Goal: Use online tool/utility: Utilize a website feature to perform a specific function

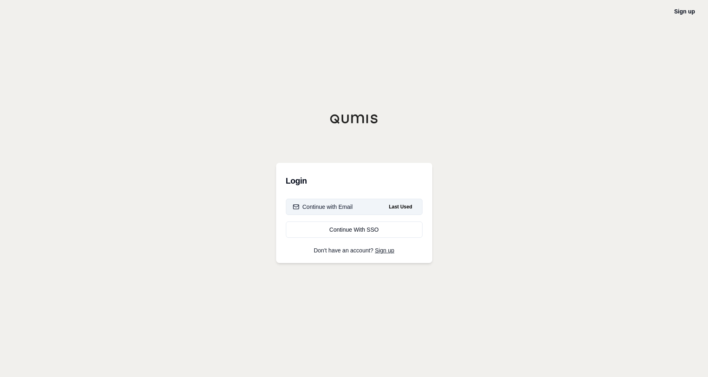
click at [369, 207] on button "Continue with Email Last Used" at bounding box center [354, 207] width 137 height 16
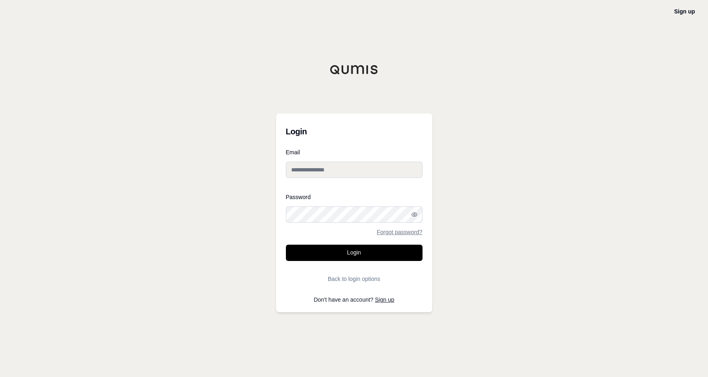
type input "**********"
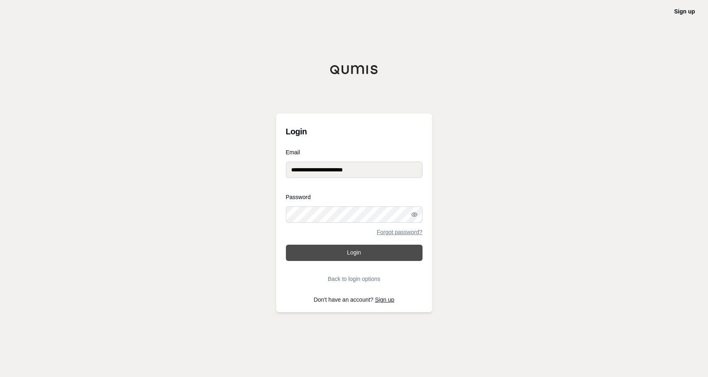
click at [350, 245] on button "Login" at bounding box center [354, 252] width 137 height 16
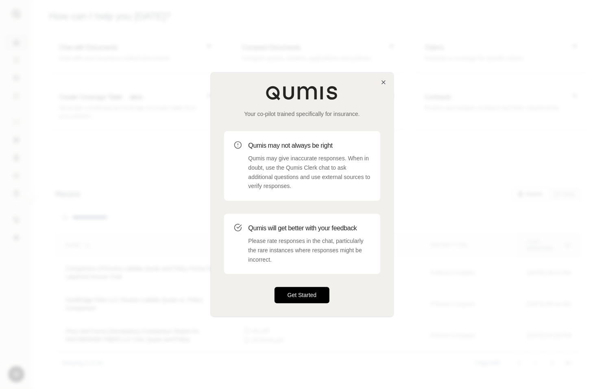
click at [322, 292] on button "Get Started" at bounding box center [302, 295] width 55 height 16
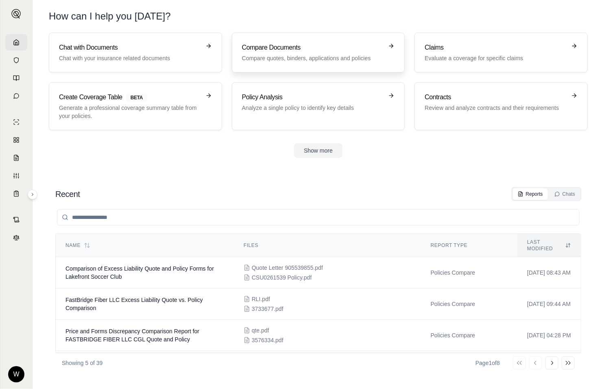
click at [282, 46] on h3 "Compare Documents" at bounding box center [313, 48] width 142 height 10
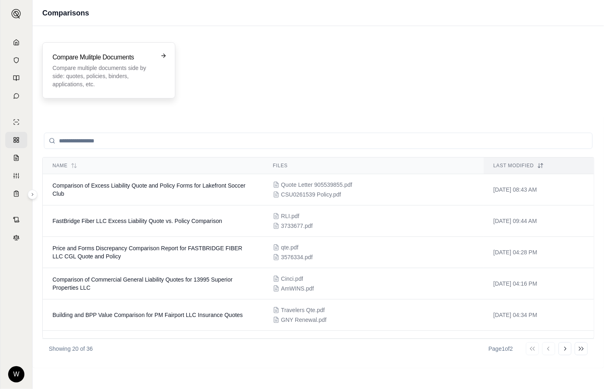
click at [102, 68] on p "Compare multiple documents side by side: quotes, policies, binders, application…" at bounding box center [102, 76] width 101 height 24
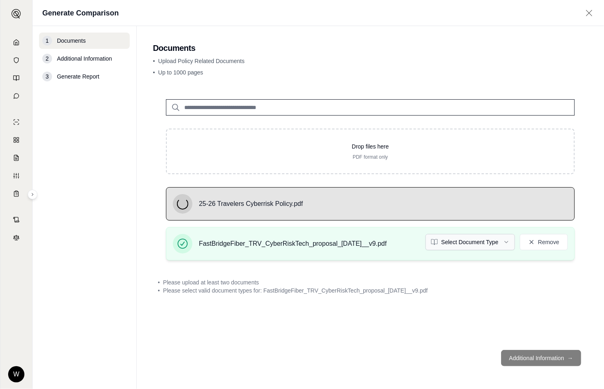
click at [475, 241] on html "W Generate Comparison 1 Documents 2 Additional Information 3 Generate Report Do…" at bounding box center [302, 194] width 604 height 389
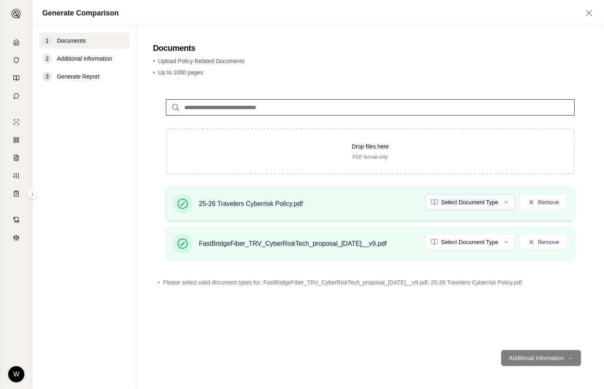
click at [457, 197] on html "W Generate Comparison 1 Documents 2 Additional Information 3 Generate Report Do…" at bounding box center [302, 194] width 604 height 389
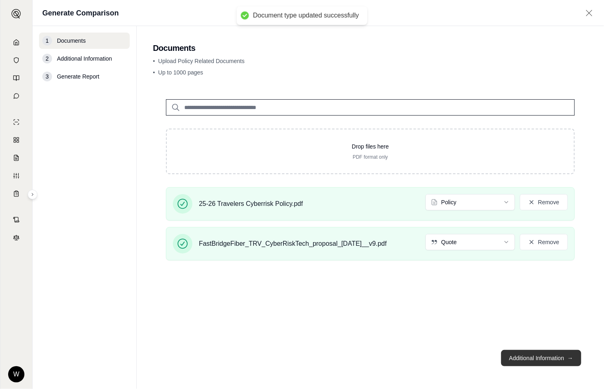
click at [528, 357] on button "Additional Information →" at bounding box center [541, 358] width 80 height 16
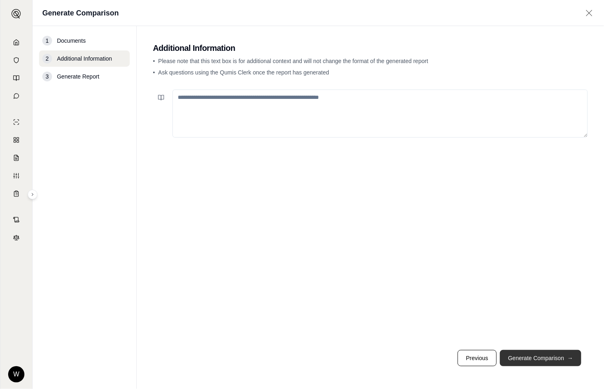
click at [546, 352] on button "Generate Comparison →" at bounding box center [540, 358] width 81 height 16
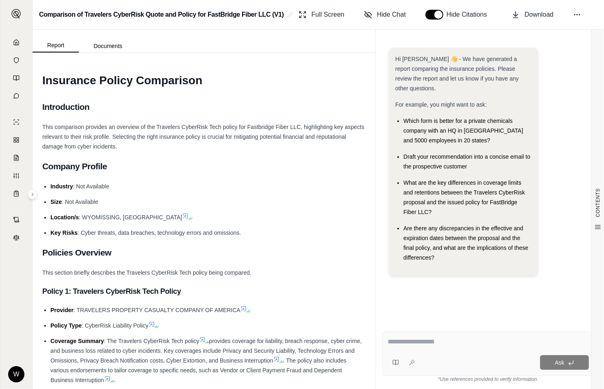
click at [453, 338] on textarea at bounding box center [488, 342] width 201 height 10
click at [457, 341] on textarea at bounding box center [488, 342] width 201 height 10
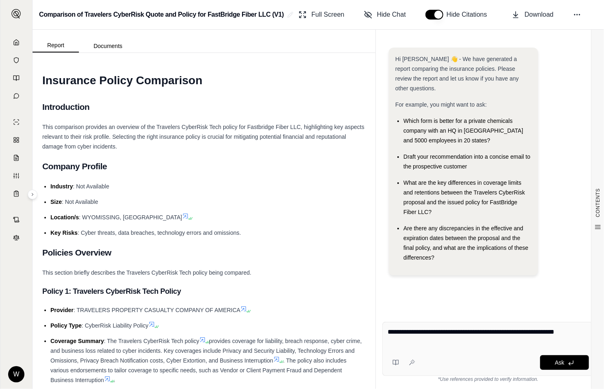
type textarea "**********"
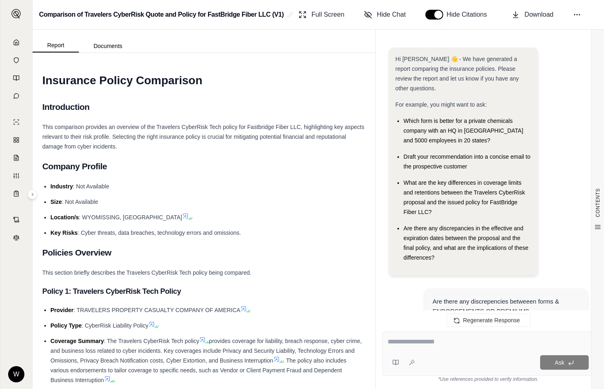
scroll to position [4218, 0]
